Goal: Information Seeking & Learning: Find specific fact

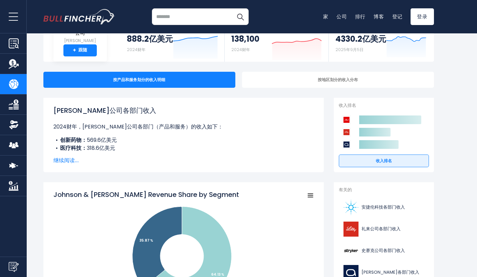
scroll to position [52, 0]
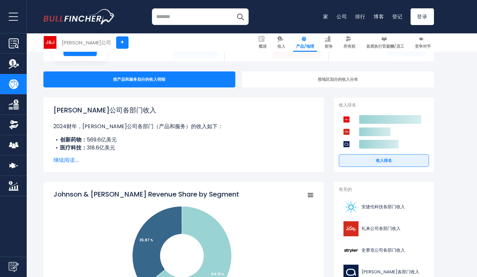
click at [71, 158] on font "继续阅读..." at bounding box center [65, 160] width 25 height 8
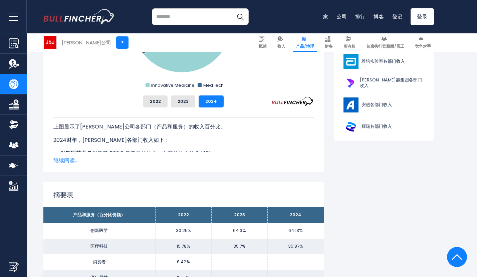
scroll to position [310, 0]
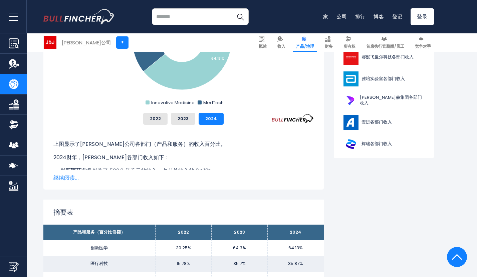
click at [64, 178] on font "继续阅读..." at bounding box center [65, 178] width 25 height 8
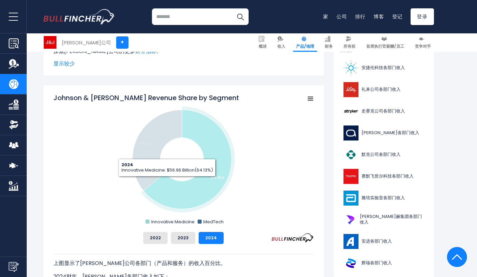
scroll to position [190, 0]
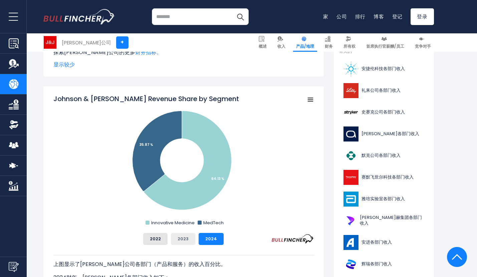
click at [187, 241] on font "2023" at bounding box center [182, 238] width 11 height 6
click at [162, 237] on button "2022" at bounding box center [155, 239] width 24 height 12
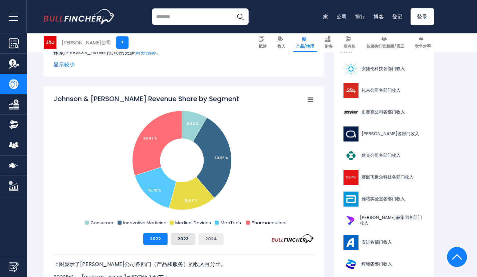
click at [209, 237] on font "2024" at bounding box center [211, 238] width 12 height 6
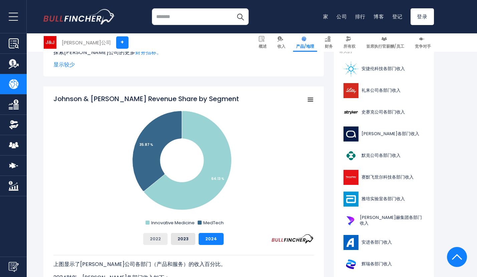
click at [160, 238] on font "2022" at bounding box center [155, 238] width 11 height 6
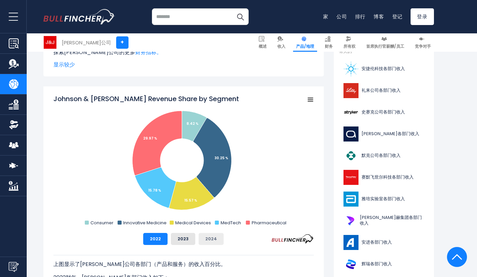
click at [218, 242] on button "2024" at bounding box center [210, 239] width 25 height 12
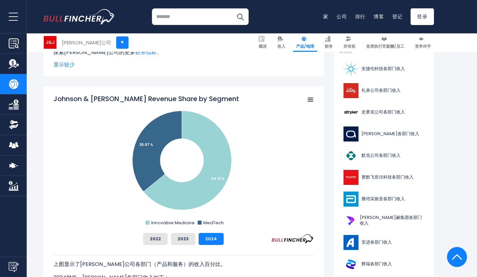
click at [198, 233] on button "2024" at bounding box center [210, 239] width 25 height 12
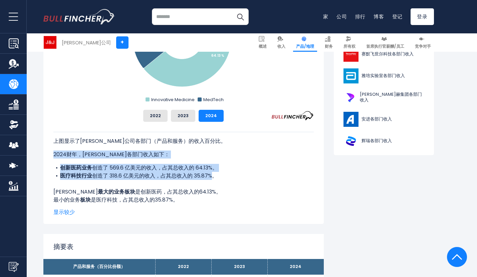
drag, startPoint x: 54, startPoint y: 154, endPoint x: 214, endPoint y: 179, distance: 162.4
click at [214, 179] on div "上图显示了[PERSON_NAME]公司各部门（产品和服务）的收入百分比。 2024财年，[PERSON_NAME]各部门收入如下： 创新医药业务 创造了 5…" at bounding box center [183, 168] width 260 height 72
copy div "2024财年，[PERSON_NAME]各部门收入如下： 创新医药业务 创造了 569.6 亿美元的收入，占其总收入的 64.13%。 医疗科技行业 创造了 …"
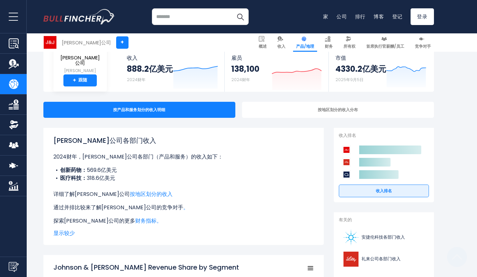
scroll to position [0, 0]
